Goal: Task Accomplishment & Management: Manage account settings

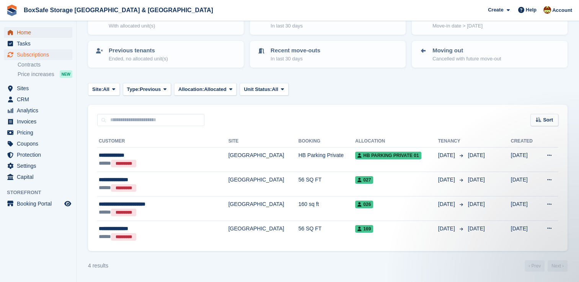
click at [26, 34] on span "Home" at bounding box center [40, 32] width 46 height 11
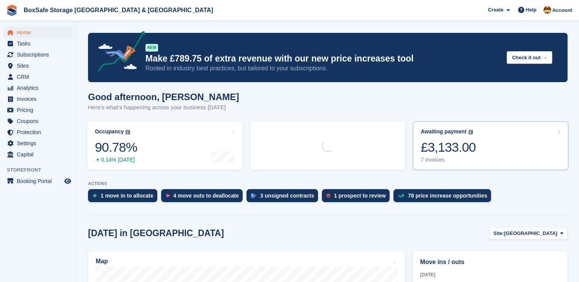
click at [495, 157] on link "Awaiting payment The total outstanding balance on all open invoices. £3,133.00 …" at bounding box center [490, 146] width 155 height 49
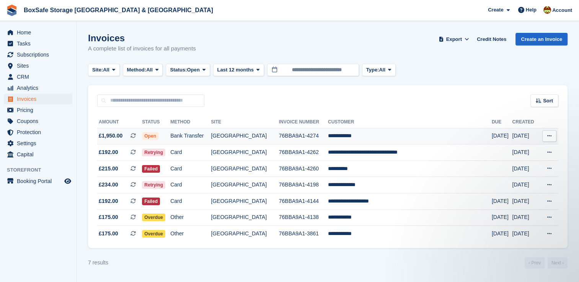
click at [356, 131] on td "**********" at bounding box center [410, 136] width 164 height 16
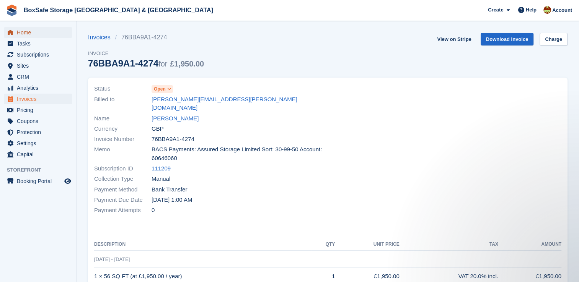
click at [22, 35] on span "Home" at bounding box center [40, 32] width 46 height 11
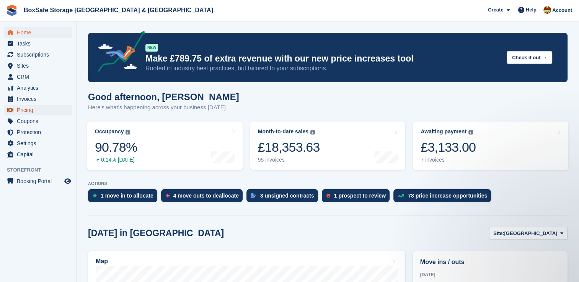
click at [25, 112] on span "Pricing" at bounding box center [40, 110] width 46 height 11
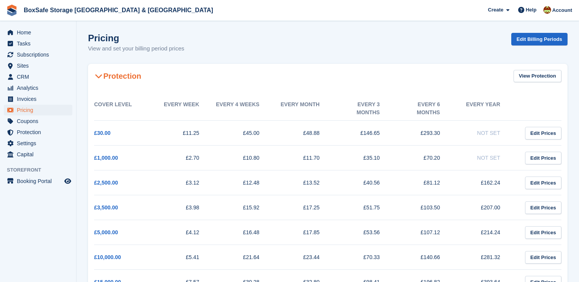
click at [30, 99] on span "Invoices" at bounding box center [40, 99] width 46 height 11
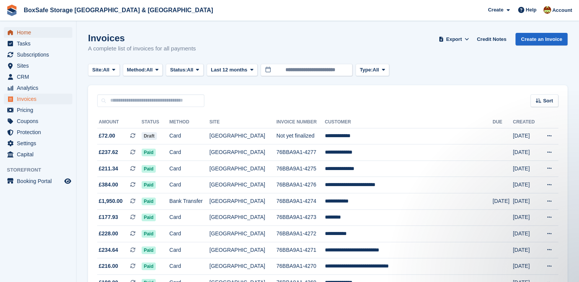
click at [27, 34] on span "Home" at bounding box center [40, 32] width 46 height 11
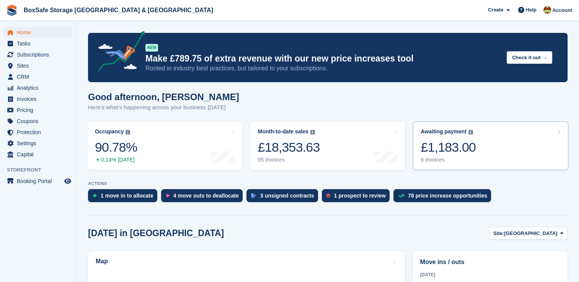
click at [478, 135] on link "Awaiting payment The total outstanding balance on all open invoices. £1,183.00 …" at bounding box center [490, 146] width 155 height 49
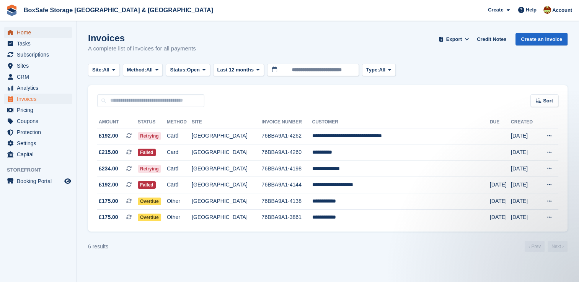
click at [37, 28] on span "Home" at bounding box center [40, 32] width 46 height 11
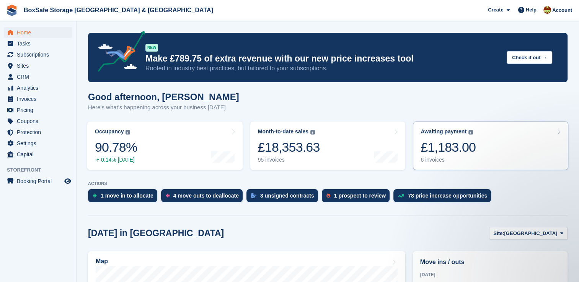
click at [477, 145] on link "Awaiting payment The total outstanding balance on all open invoices. £1,183.00 …" at bounding box center [490, 146] width 155 height 49
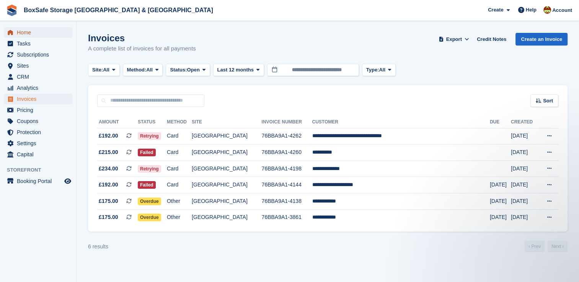
click at [22, 34] on span "Home" at bounding box center [40, 32] width 46 height 11
